Goal: Check status

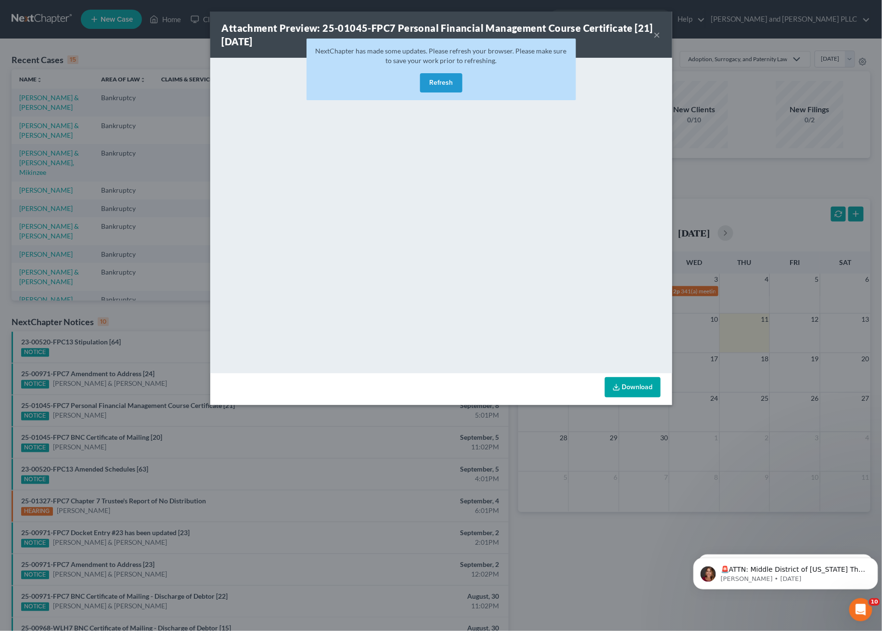
click at [658, 37] on button "×" at bounding box center [657, 35] width 7 height 12
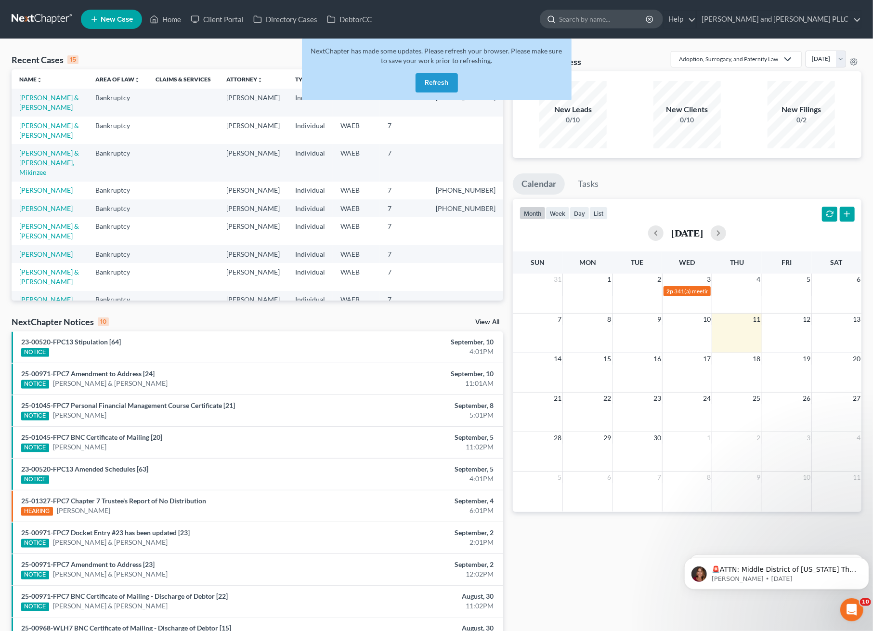
click at [647, 17] on input "search" at bounding box center [603, 19] width 88 height 18
click at [59, 341] on link "23-00520-FPC13 Stipulation [64]" at bounding box center [71, 341] width 100 height 8
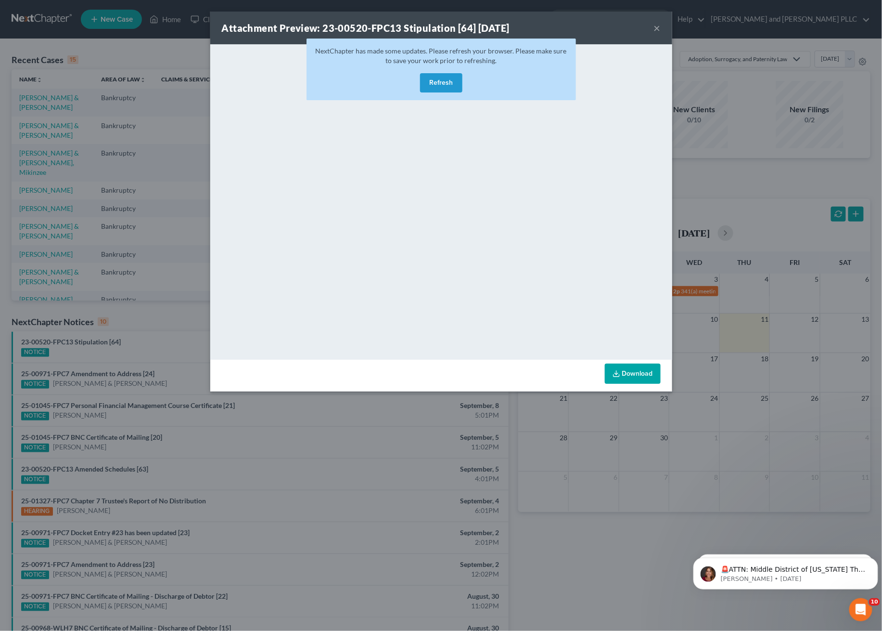
click at [457, 80] on button "Refresh" at bounding box center [441, 82] width 42 height 19
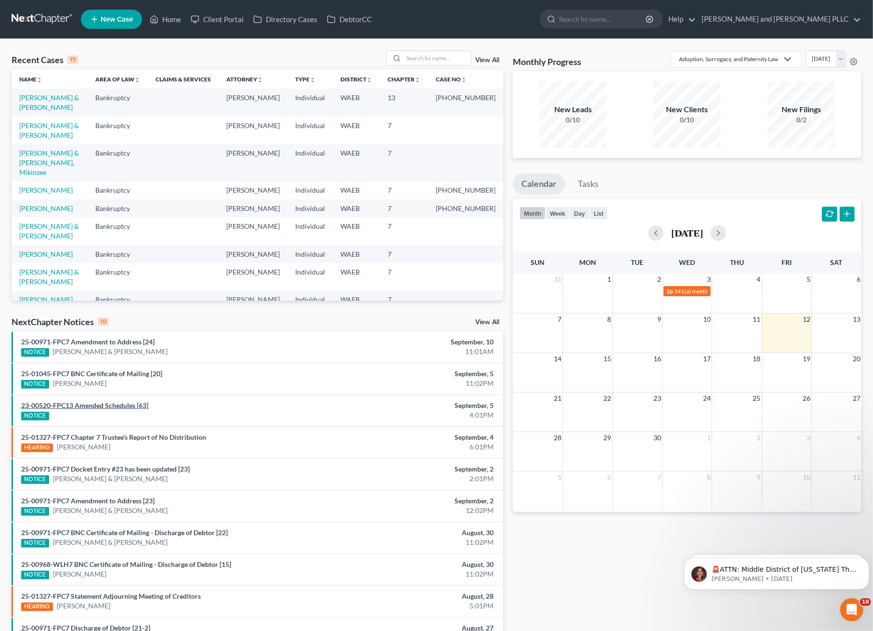
click at [86, 401] on link "23-00520-FPC13 Amended Schedules [63]" at bounding box center [84, 405] width 127 height 8
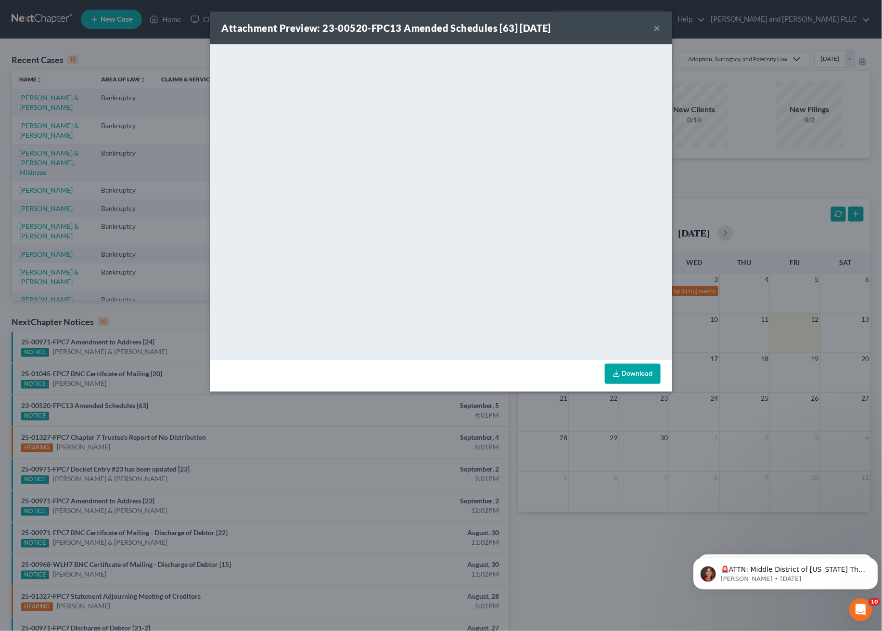
click at [659, 26] on button "×" at bounding box center [657, 28] width 7 height 12
